Goal: Task Accomplishment & Management: Manage account settings

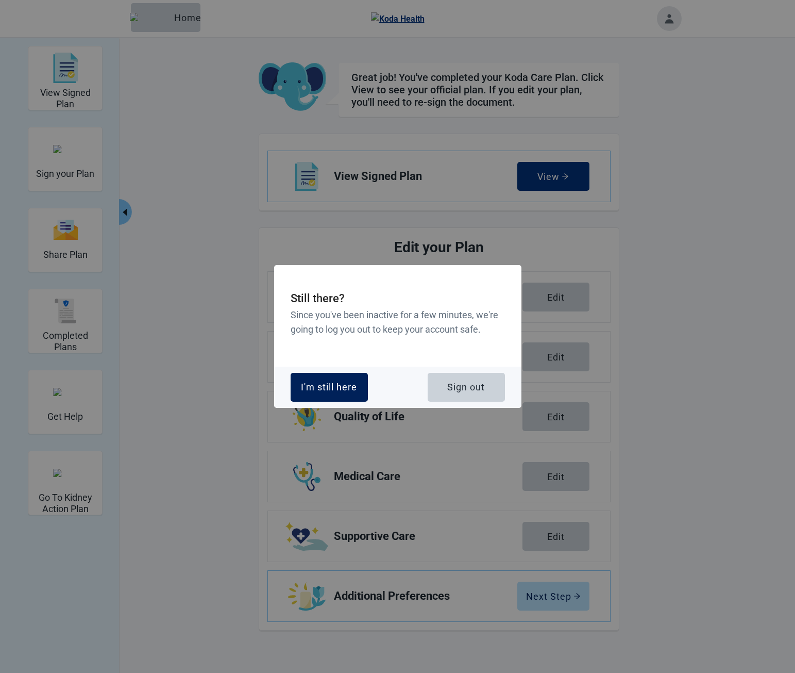
click at [348, 385] on div "I'm still here" at bounding box center [329, 387] width 56 height 10
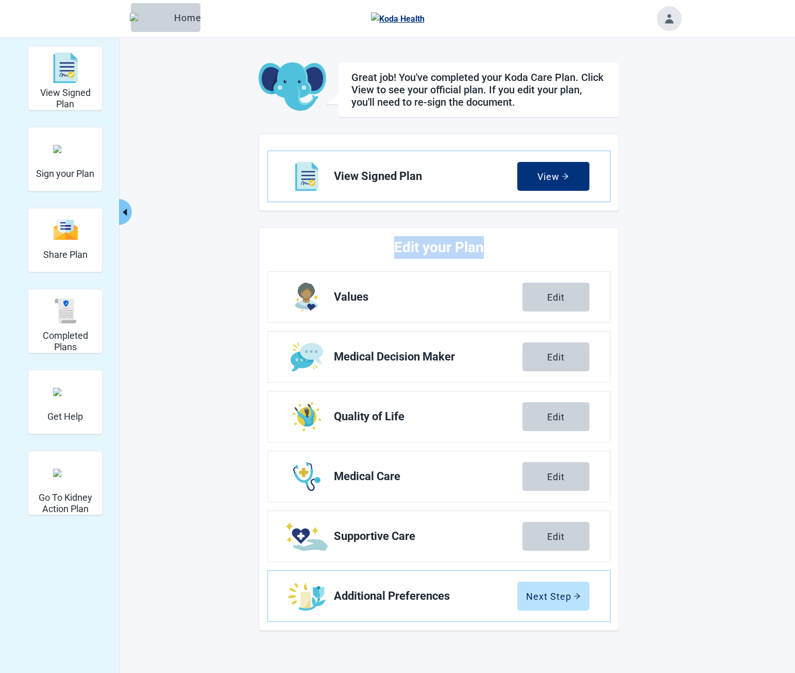
drag, startPoint x: 404, startPoint y: 245, endPoint x: 494, endPoint y: 240, distance: 90.4
click at [494, 240] on h2 "Edit your Plan" at bounding box center [439, 247] width 266 height 23
drag, startPoint x: 494, startPoint y: 249, endPoint x: 389, endPoint y: 242, distance: 105.4
click at [389, 242] on h2 "Edit your Plan" at bounding box center [439, 247] width 266 height 23
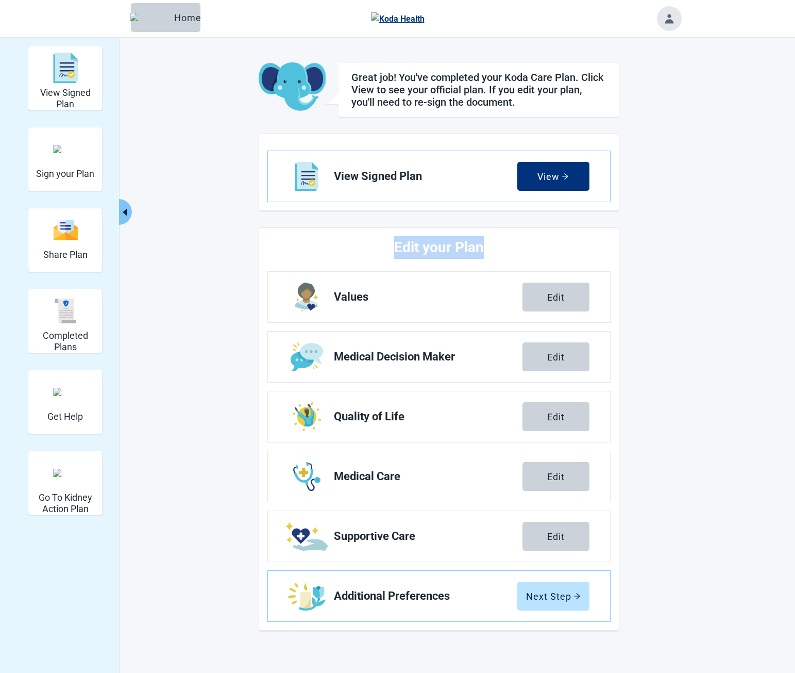
click at [389, 242] on h2 "Edit your Plan" at bounding box center [439, 247] width 266 height 23
click at [185, 356] on div "View Signed Plan Sign your Plan Share Plan Completed Plans Get Help Go To Kidne…" at bounding box center [397, 338] width 567 height 584
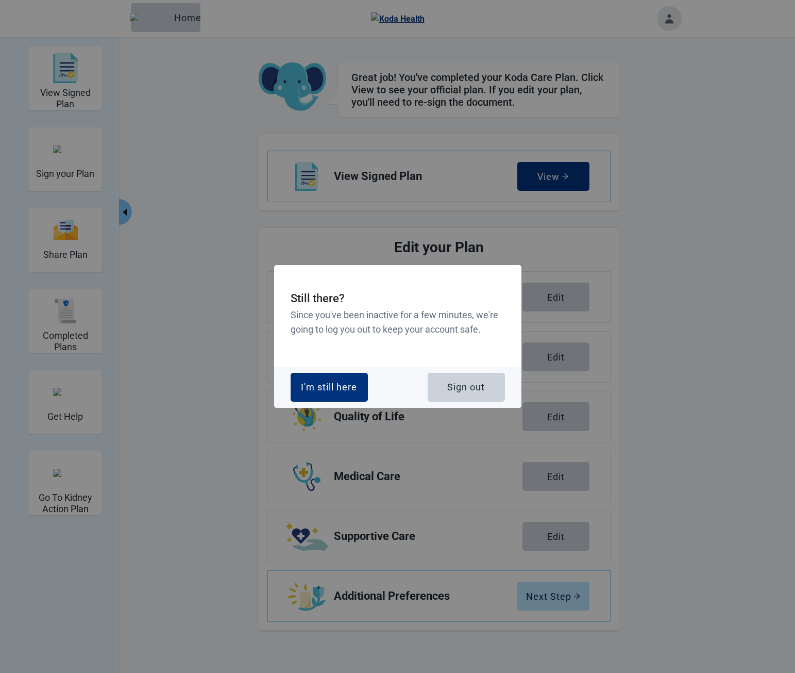
click at [458, 382] on div "Sign out" at bounding box center [466, 387] width 38 height 10
